Goal: Transaction & Acquisition: Purchase product/service

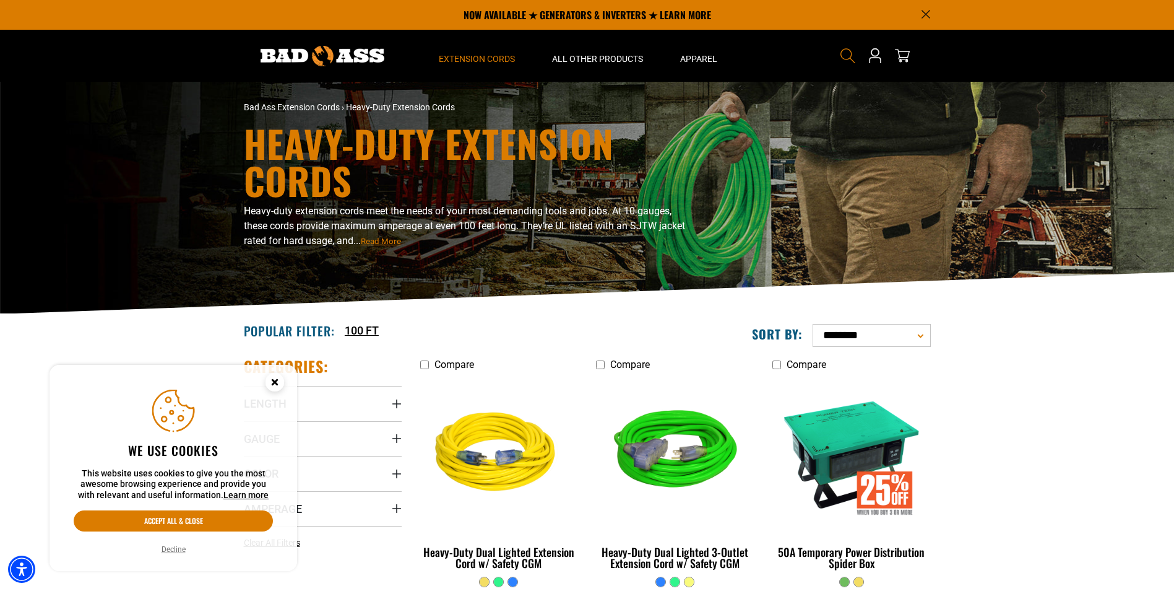
click at [846, 62] on icon "Search" at bounding box center [848, 56] width 16 height 16
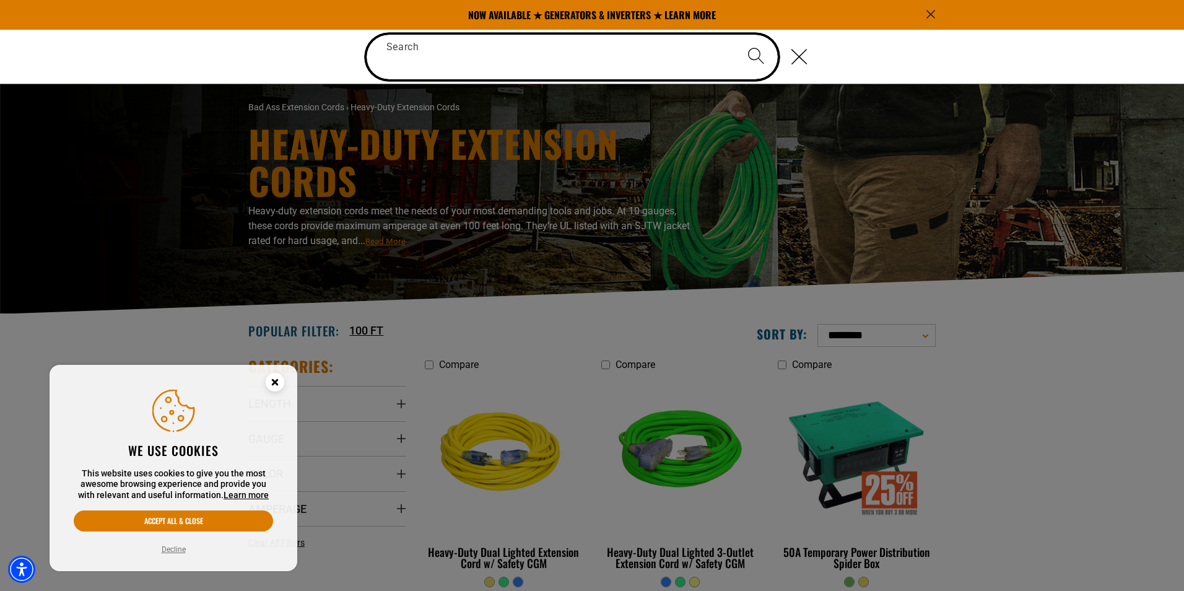
click at [641, 62] on input "Search" at bounding box center [572, 57] width 412 height 45
type input "*******"
click at [734, 35] on button "Search" at bounding box center [755, 56] width 43 height 43
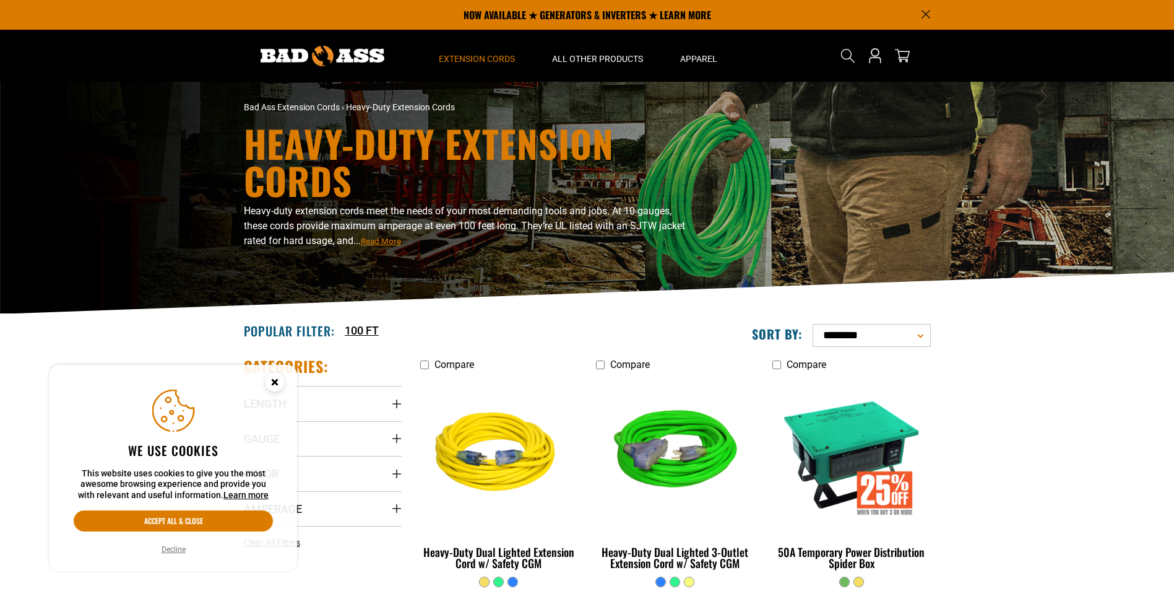
click at [275, 385] on circle "Cookie Consent" at bounding box center [275, 382] width 19 height 19
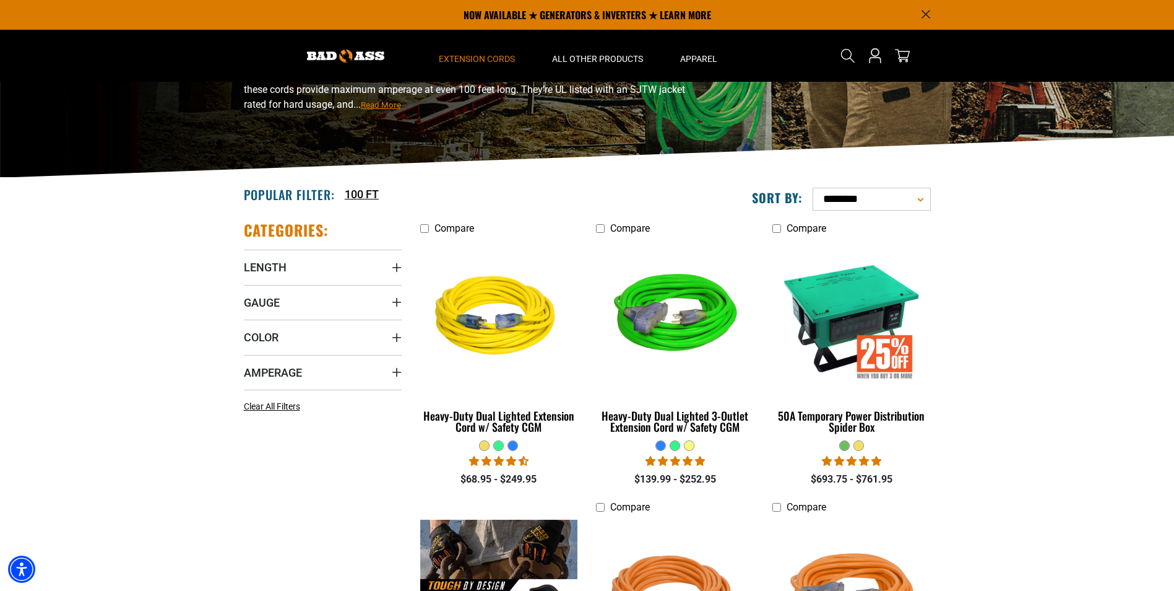
scroll to position [124, 0]
